Goal: Information Seeking & Learning: Learn about a topic

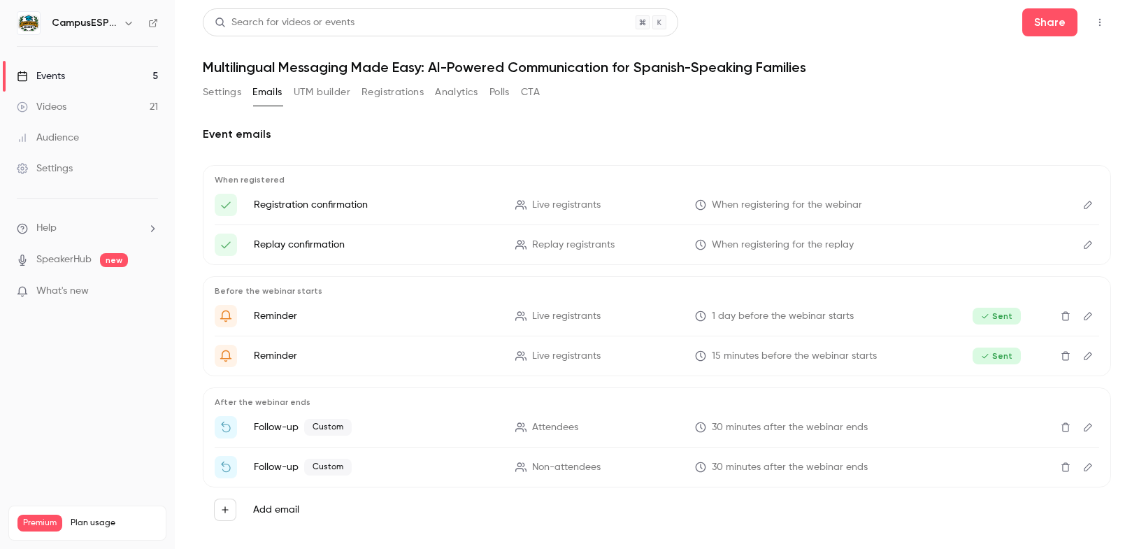
scroll to position [20, 0]
click at [107, 82] on link "Events 4" at bounding box center [87, 76] width 175 height 31
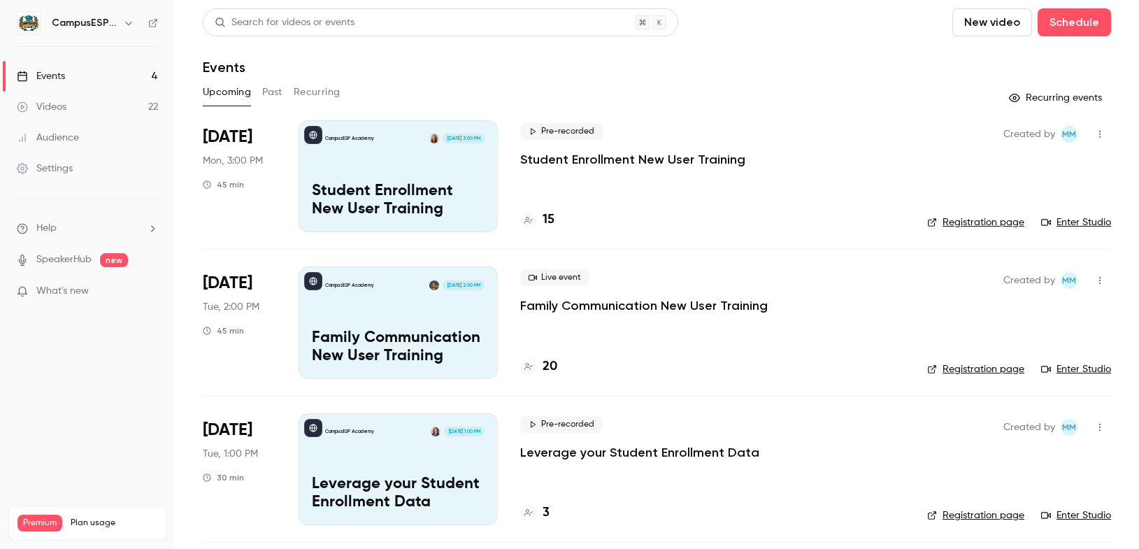
click at [274, 91] on button "Past" at bounding box center [272, 92] width 20 height 22
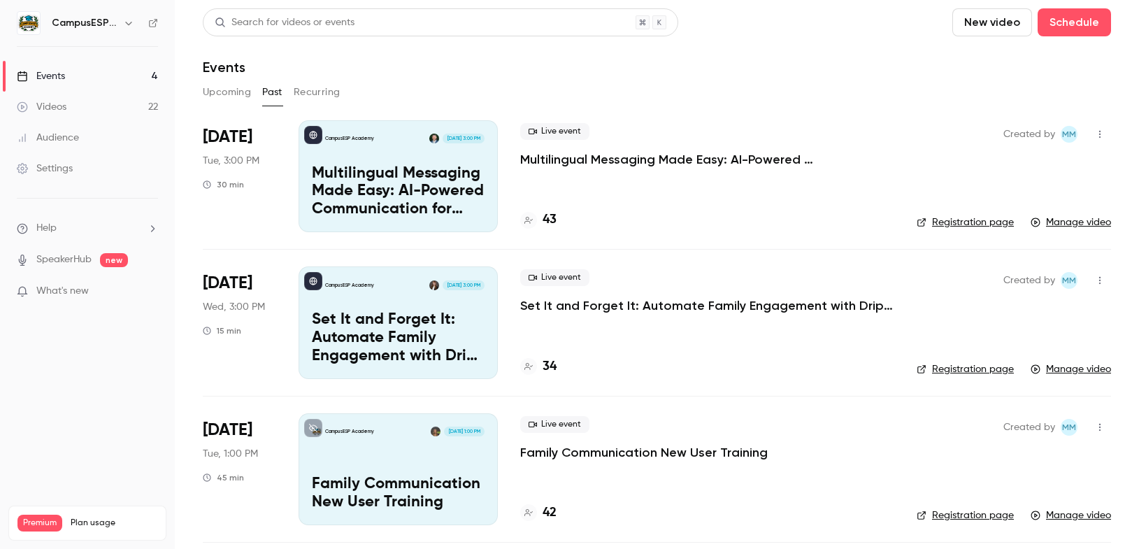
click at [460, 171] on p "Multilingual Messaging Made Easy: AI-Powered Communication for Spanish-Speaking…" at bounding box center [398, 192] width 173 height 54
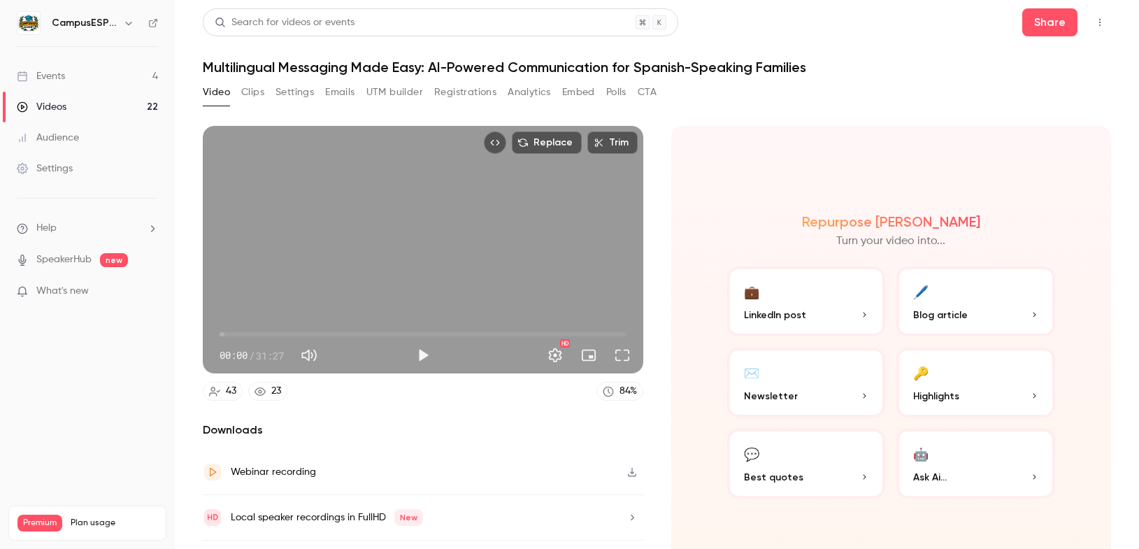
click at [533, 92] on button "Analytics" at bounding box center [529, 92] width 43 height 22
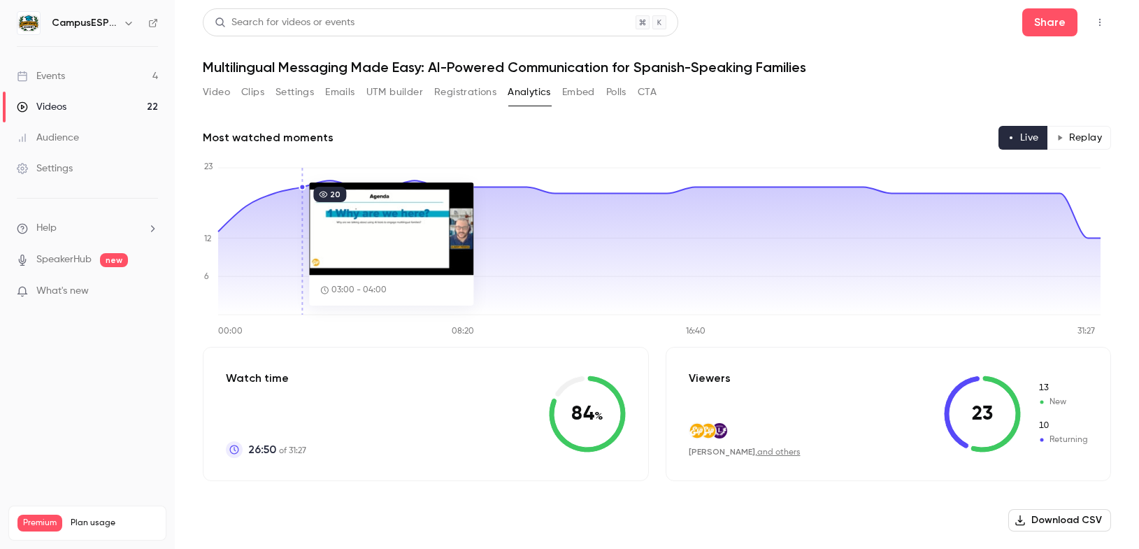
click at [64, 76] on div "Events" at bounding box center [41, 76] width 48 height 14
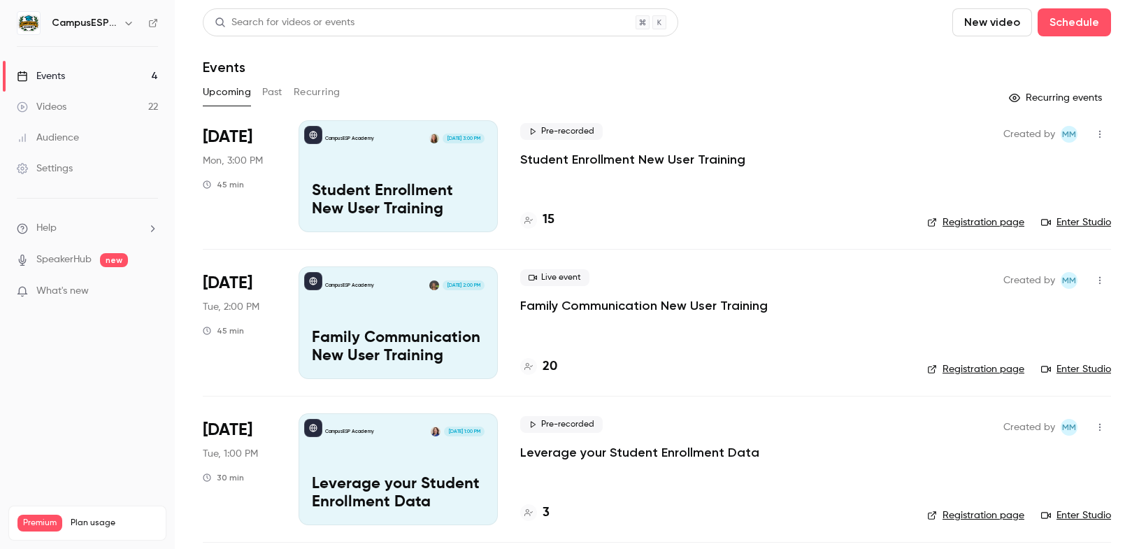
click at [276, 89] on button "Past" at bounding box center [272, 92] width 20 height 22
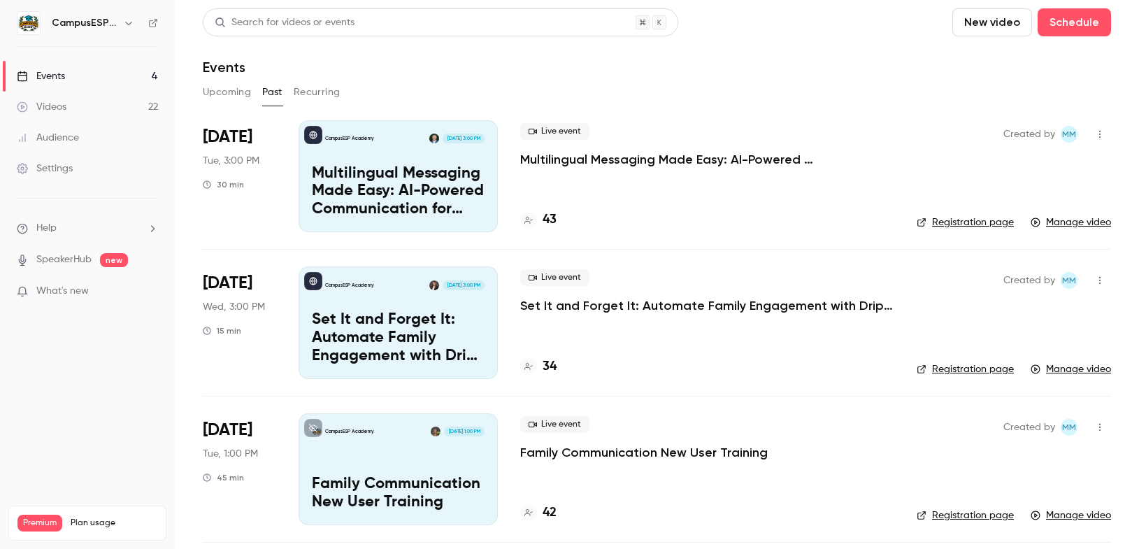
click at [52, 78] on div "Events" at bounding box center [41, 76] width 48 height 14
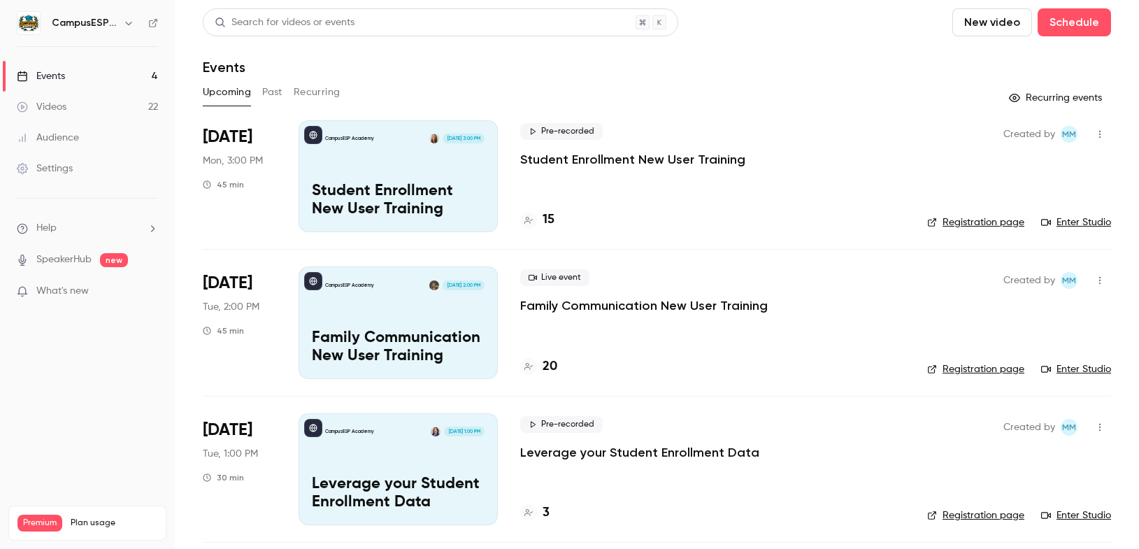
click at [279, 82] on button "Past" at bounding box center [272, 92] width 20 height 22
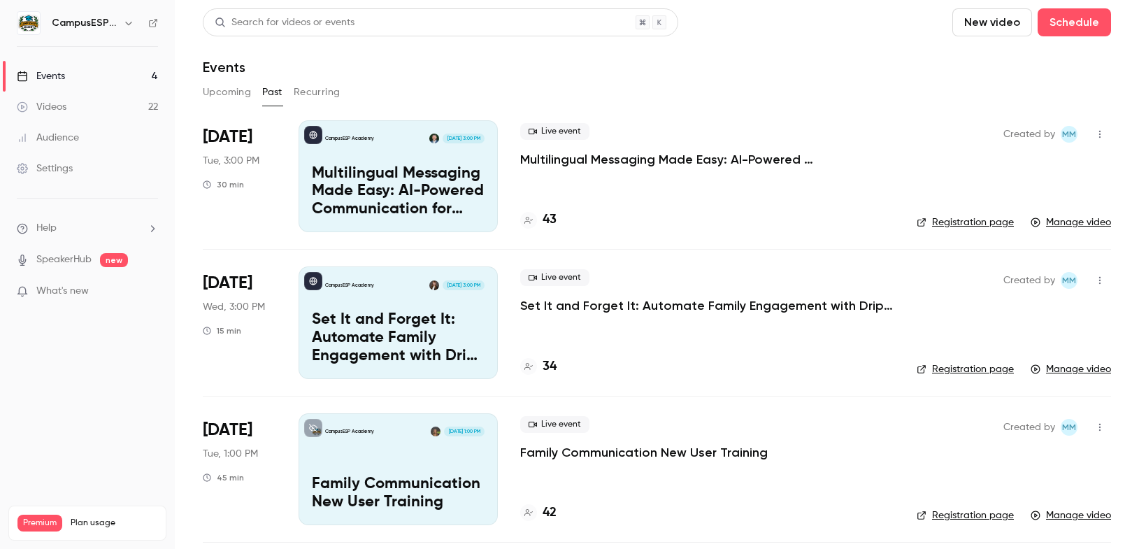
click at [410, 323] on p "Set It and Forget It: Automate Family Engagement with Drip Text Messages" at bounding box center [398, 338] width 173 height 54
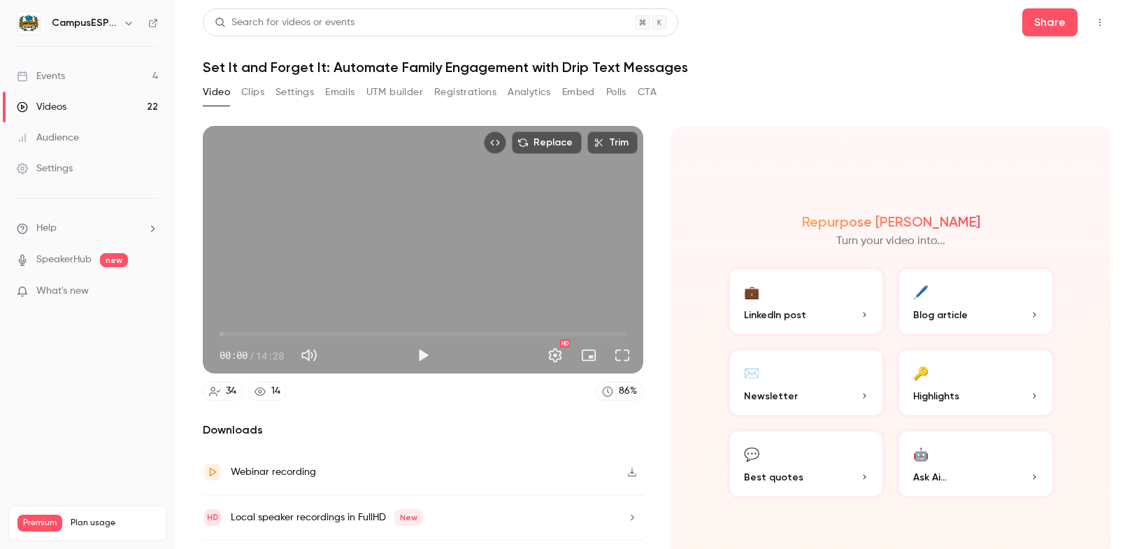
click at [543, 88] on button "Analytics" at bounding box center [529, 92] width 43 height 22
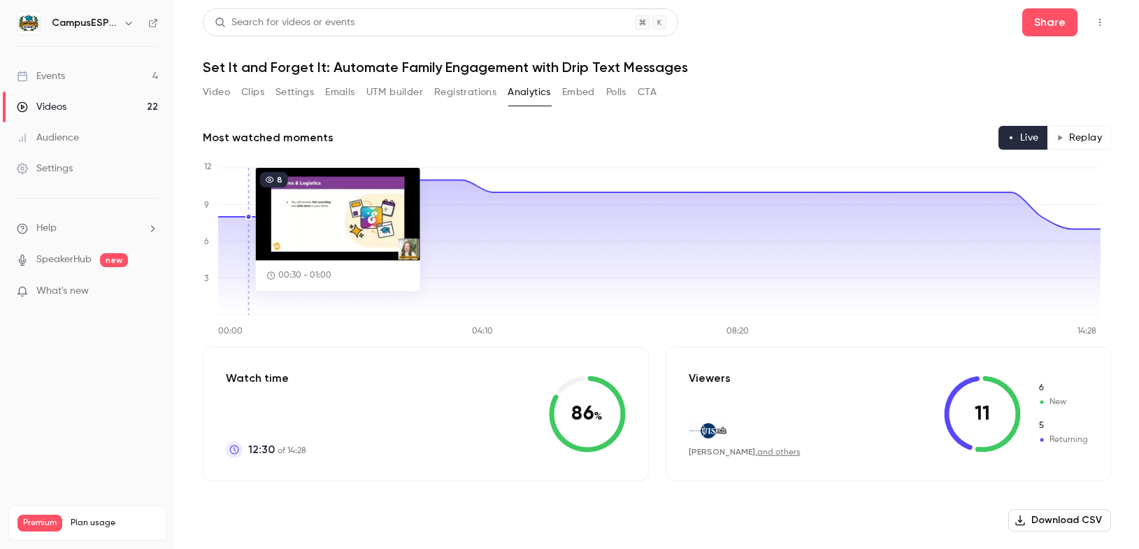
click at [71, 79] on link "Events 4" at bounding box center [87, 76] width 175 height 31
